Goal: Task Accomplishment & Management: Complete application form

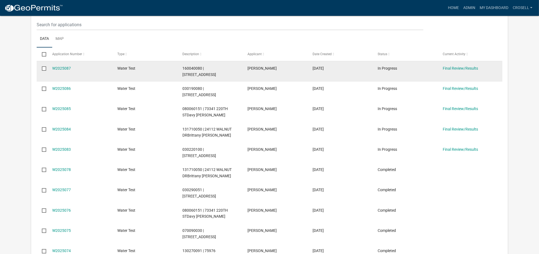
scroll to position [103, 0]
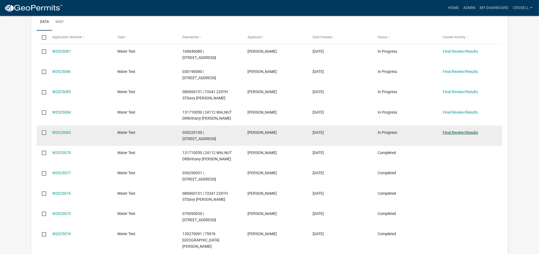
click at [454, 130] on link "Final Review/Results" at bounding box center [460, 132] width 35 height 4
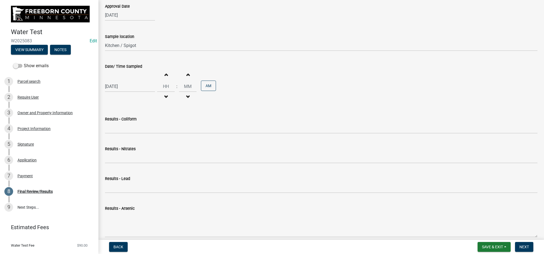
scroll to position [103, 0]
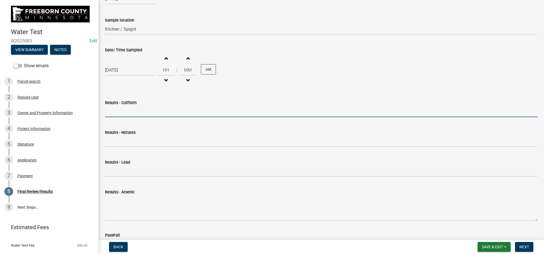
click at [127, 113] on input "Results - Coliform" at bounding box center [321, 111] width 433 height 11
type input "<1 CFU/100ml"
type input "10"
type input "37"
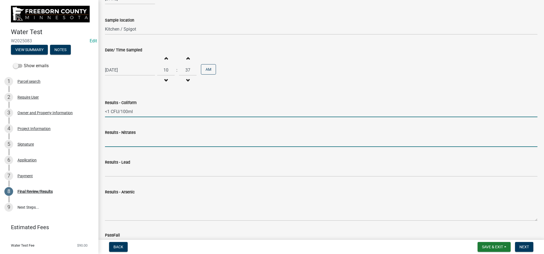
type input "<0.05 mg/L"
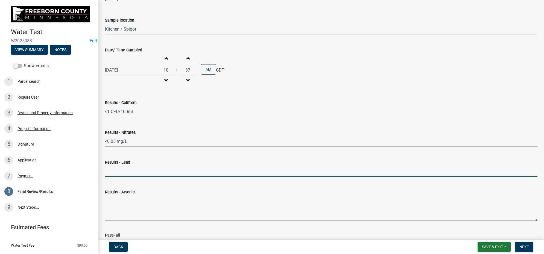
click at [131, 166] on input "Results - Lead" at bounding box center [321, 171] width 433 height 11
click at [137, 176] on input "Results - Lead" at bounding box center [321, 171] width 433 height 11
type input "<0.05 ug/L"
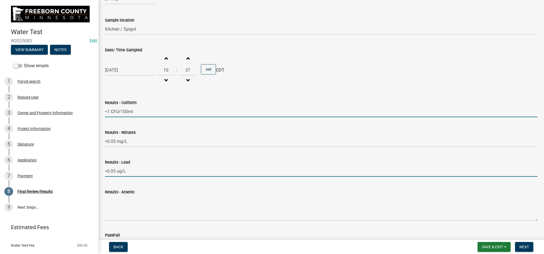
click at [137, 112] on input "<1 CFU/100ml" at bounding box center [321, 111] width 433 height 11
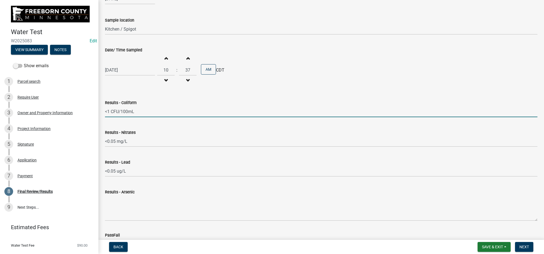
type input "<1 CFU/100mL"
click at [343, 84] on div "[DATE] Increment hours 10 Decrement hours : Increment minutes 37 Decrement minu…" at bounding box center [321, 70] width 433 height 34
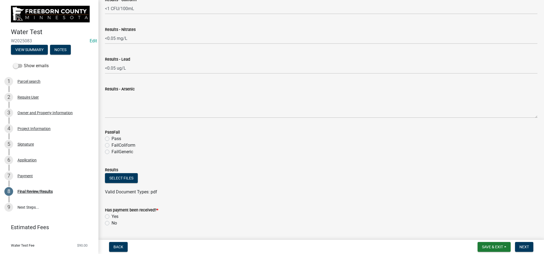
scroll to position [220, 0]
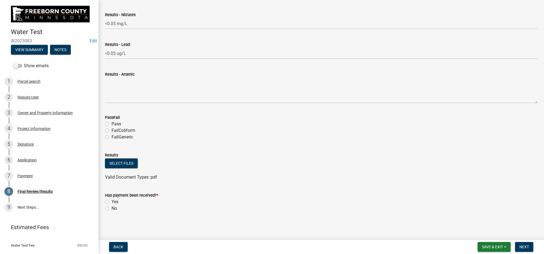
click at [112, 123] on label "Pass" at bounding box center [117, 124] width 10 height 7
click at [112, 123] on input "Pass" at bounding box center [114, 123] width 4 height 4
radio input "true"
click at [133, 165] on button "Select files" at bounding box center [121, 164] width 33 height 10
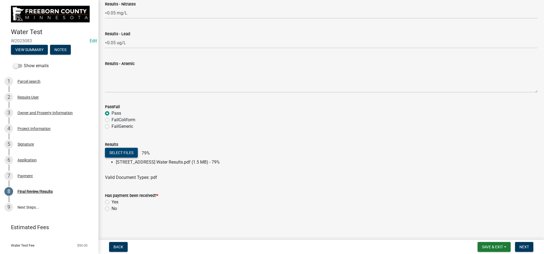
scroll to position [231, 0]
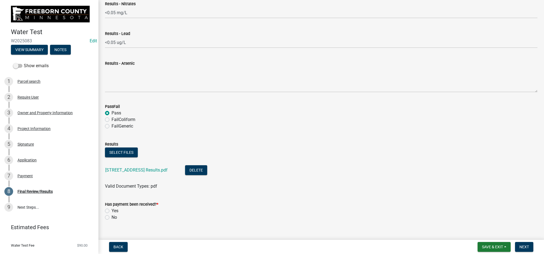
click at [112, 210] on label "Yes" at bounding box center [115, 211] width 7 height 7
click at [112, 210] on input "Yes" at bounding box center [114, 210] width 4 height 4
radio input "true"
click at [520, 248] on span "Next" at bounding box center [525, 247] width 10 height 4
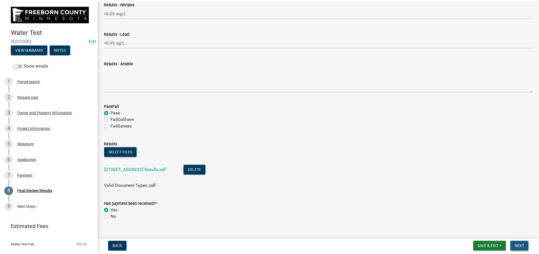
scroll to position [0, 0]
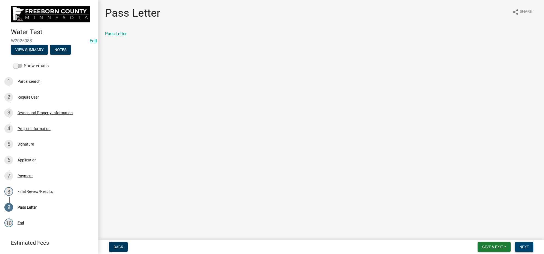
click at [523, 247] on span "Next" at bounding box center [525, 247] width 10 height 4
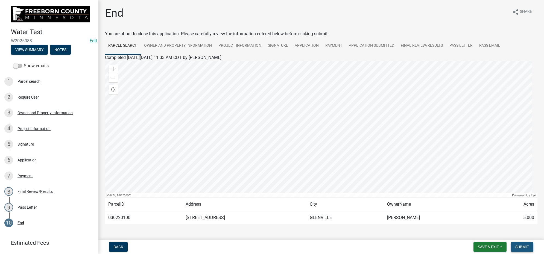
click at [521, 249] on span "Submit" at bounding box center [522, 247] width 14 height 4
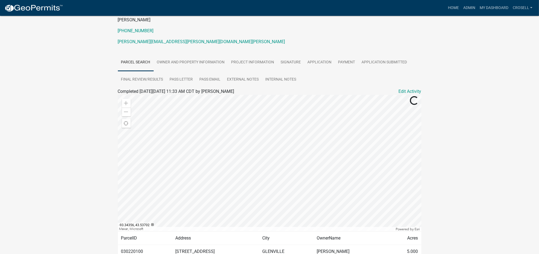
scroll to position [97, 0]
